Goal: Task Accomplishment & Management: Complete application form

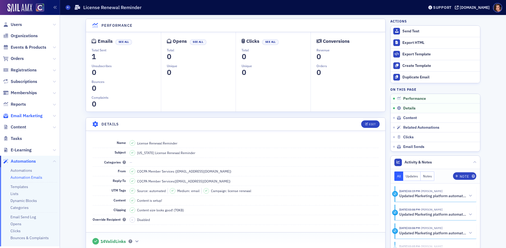
click at [36, 117] on span "Email Marketing" at bounding box center [27, 116] width 32 height 6
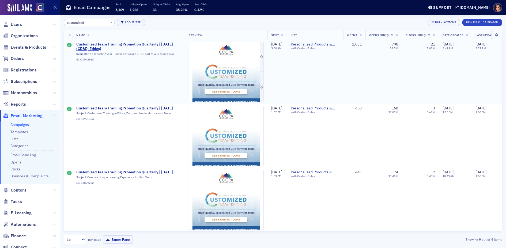
type input "customized"
click at [231, 62] on img at bounding box center [226, 131] width 74 height 179
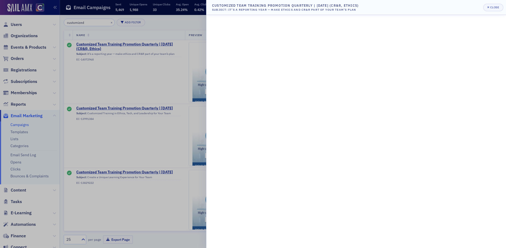
click at [152, 44] on div at bounding box center [253, 124] width 506 height 248
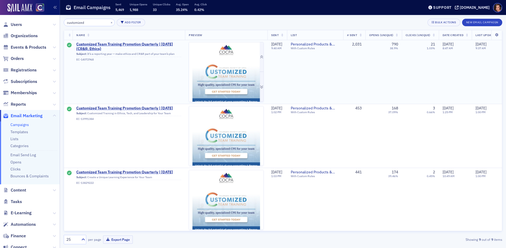
click at [249, 52] on img at bounding box center [226, 131] width 74 height 179
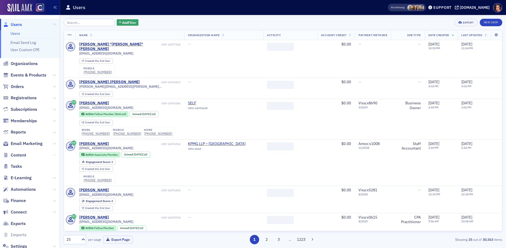
click at [54, 156] on icon at bounding box center [54, 155] width 3 height 3
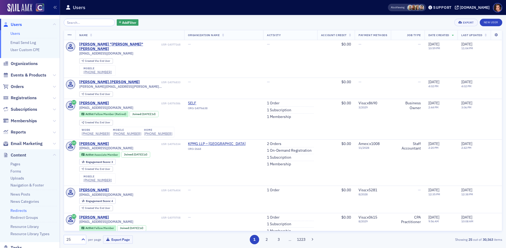
click at [23, 210] on link "Redirects" at bounding box center [18, 210] width 16 height 5
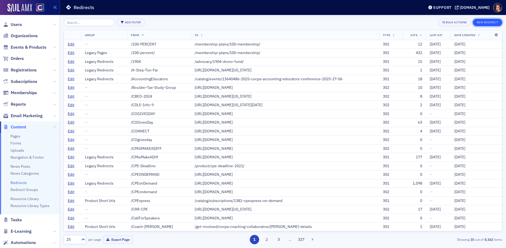
click at [495, 24] on button "New Redirect" at bounding box center [487, 23] width 29 height 8
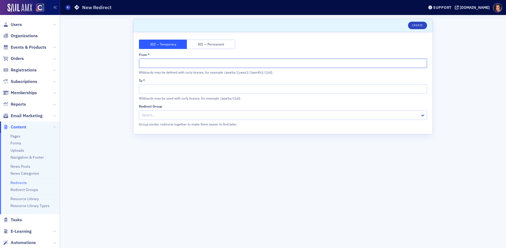
click at [180, 65] on input "From *" at bounding box center [283, 63] width 288 height 9
paste input "www.cocpa.org/New-Benefit"
drag, startPoint x: 168, startPoint y: 63, endPoint x: 142, endPoint y: 62, distance: 25.7
click at [142, 62] on input "www.cocpa.org/New-Benefit" at bounding box center [283, 63] width 288 height 9
type input "/New-Benefit"
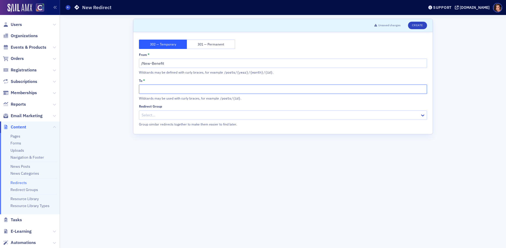
click at [158, 88] on input "To *" at bounding box center [283, 89] width 288 height 9
type input "/recapture"
click at [420, 27] on button "Create" at bounding box center [417, 26] width 19 height 8
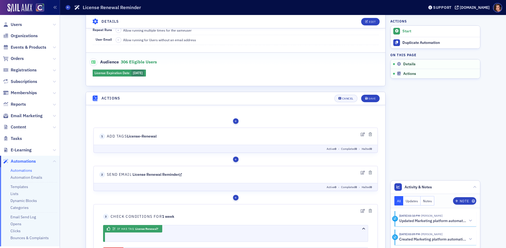
scroll to position [94, 0]
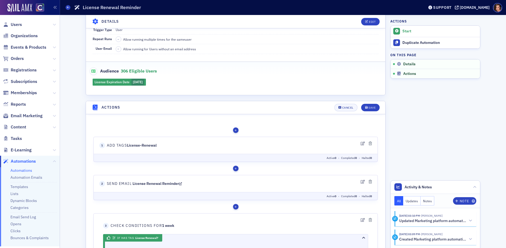
click at [180, 182] on link "License Renewal Reminder" at bounding box center [158, 183] width 50 height 5
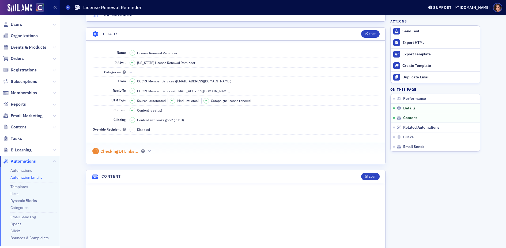
scroll to position [192, 0]
